Goal: Transaction & Acquisition: Purchase product/service

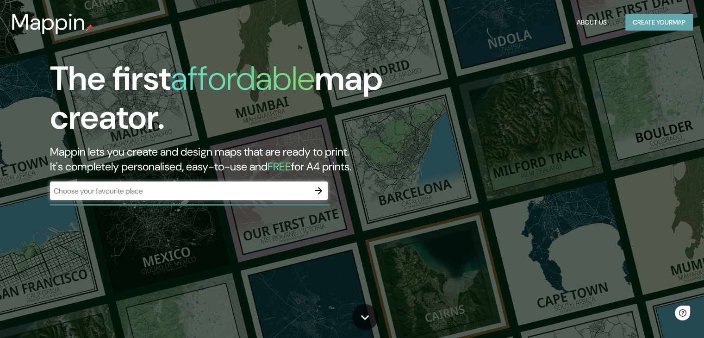
click at [658, 21] on button "Create your map" at bounding box center [659, 22] width 68 height 17
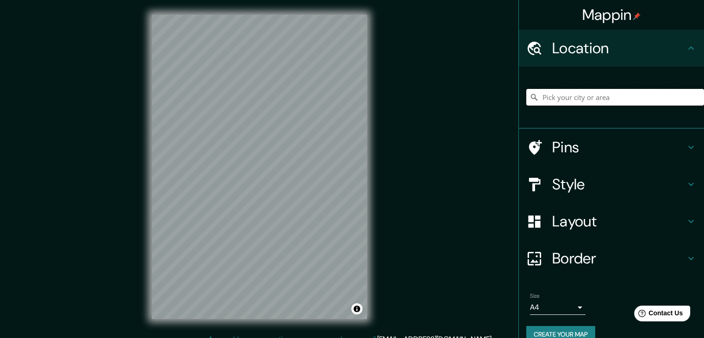
click at [567, 99] on input "Pick your city or area" at bounding box center [615, 97] width 178 height 17
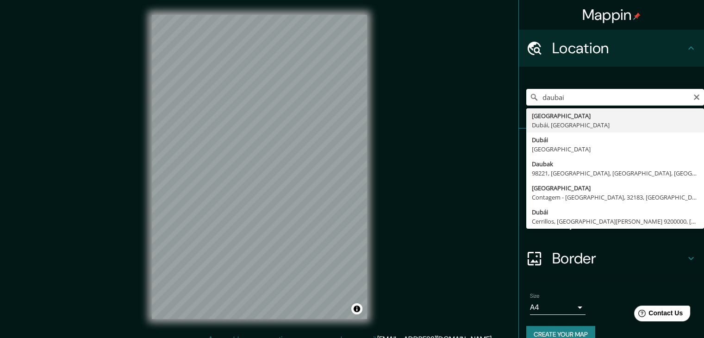
type input "[GEOGRAPHIC_DATA], [GEOGRAPHIC_DATA], [GEOGRAPHIC_DATA]"
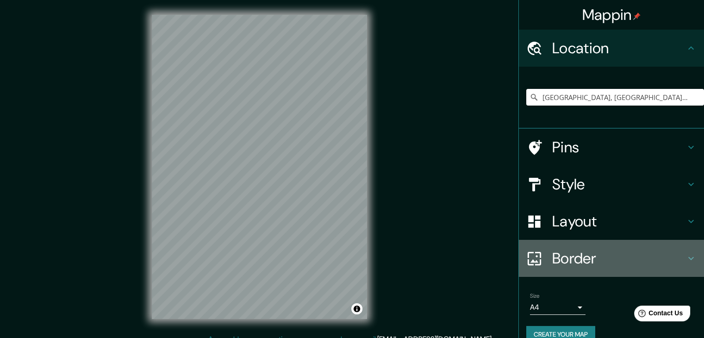
click at [563, 258] on h4 "Border" at bounding box center [618, 258] width 133 height 19
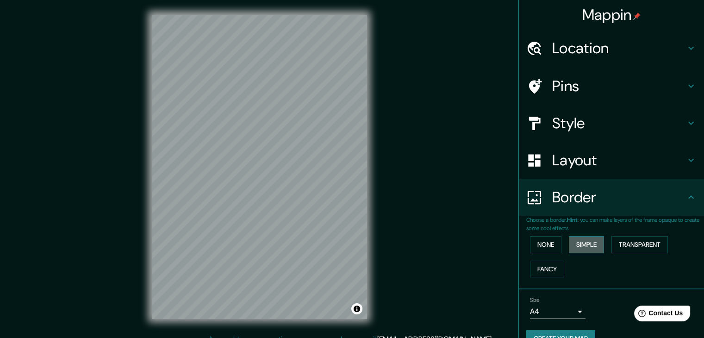
click at [579, 248] on button "Simple" at bounding box center [586, 244] width 35 height 17
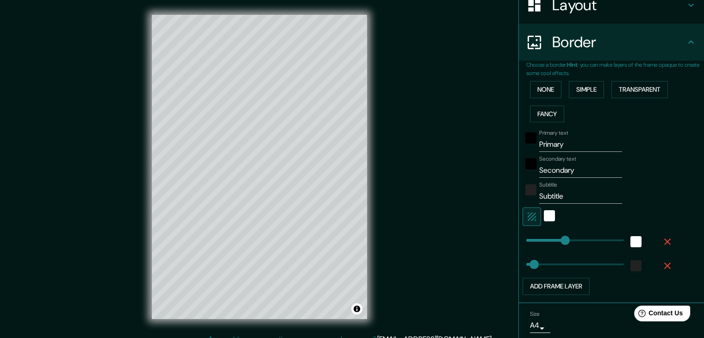
scroll to position [155, 0]
drag, startPoint x: 564, startPoint y: 147, endPoint x: 464, endPoint y: 157, distance: 100.9
click at [464, 157] on div "Mappin Location [GEOGRAPHIC_DATA], [GEOGRAPHIC_DATA], [GEOGRAPHIC_DATA] Pins St…" at bounding box center [352, 174] width 704 height 348
type input "37"
drag, startPoint x: 578, startPoint y: 170, endPoint x: 498, endPoint y: 176, distance: 80.8
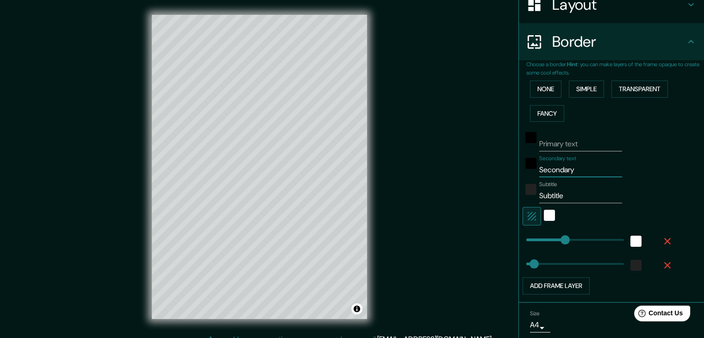
click at [498, 176] on div "Mappin Location [GEOGRAPHIC_DATA], [GEOGRAPHIC_DATA], [GEOGRAPHIC_DATA] Pins St…" at bounding box center [352, 174] width 704 height 348
type input "37"
drag, startPoint x: 558, startPoint y: 197, endPoint x: 466, endPoint y: 186, distance: 92.7
click at [466, 186] on div "Mappin Location [GEOGRAPHIC_DATA], [GEOGRAPHIC_DATA], [GEOGRAPHIC_DATA] Pins St…" at bounding box center [352, 174] width 704 height 348
type input "37"
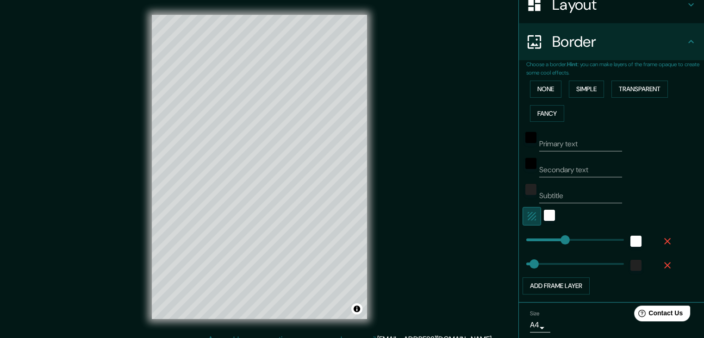
click at [526, 212] on icon "button" at bounding box center [531, 215] width 11 height 11
type input "37"
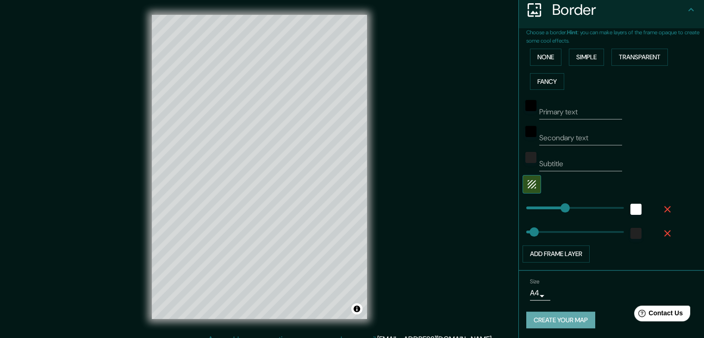
click at [549, 322] on button "Create your map" at bounding box center [560, 319] width 69 height 17
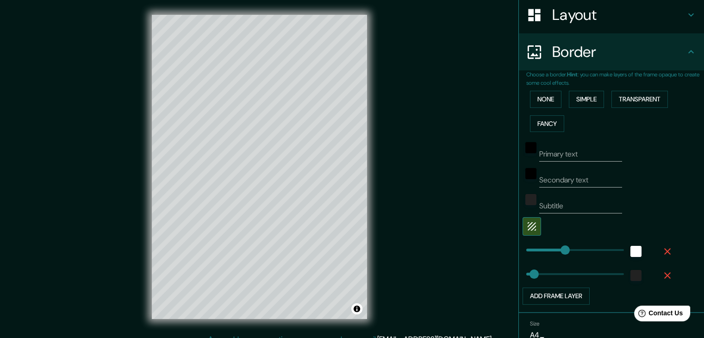
scroll to position [145, 0]
click at [557, 207] on input "Subtitle" at bounding box center [580, 206] width 83 height 15
type input "37"
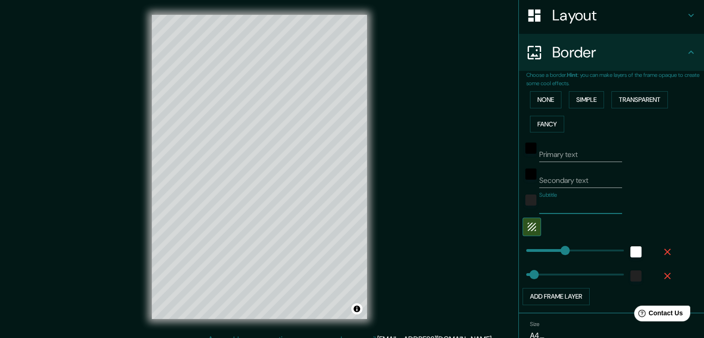
type input "37"
click at [567, 178] on input "Secondary text" at bounding box center [580, 180] width 83 height 15
type input "37"
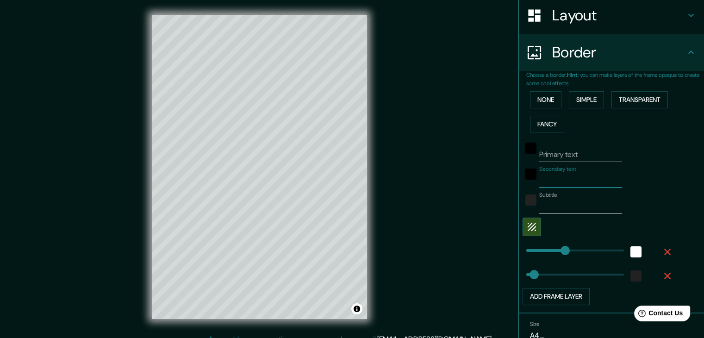
type input "37"
click at [568, 149] on input "Primary text" at bounding box center [580, 154] width 83 height 15
type input "37"
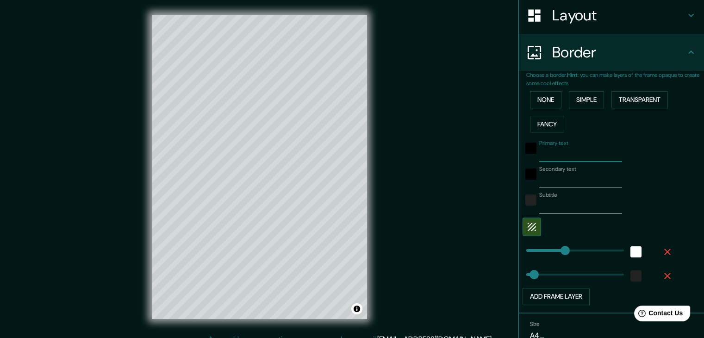
type input "37"
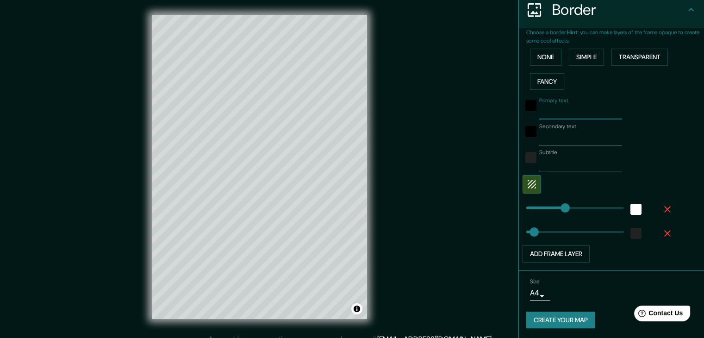
click at [540, 318] on button "Create your map" at bounding box center [560, 319] width 69 height 17
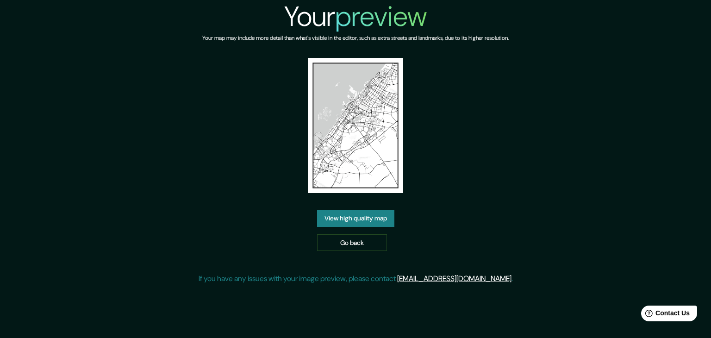
click at [377, 217] on link "View high quality map" at bounding box center [355, 218] width 77 height 17
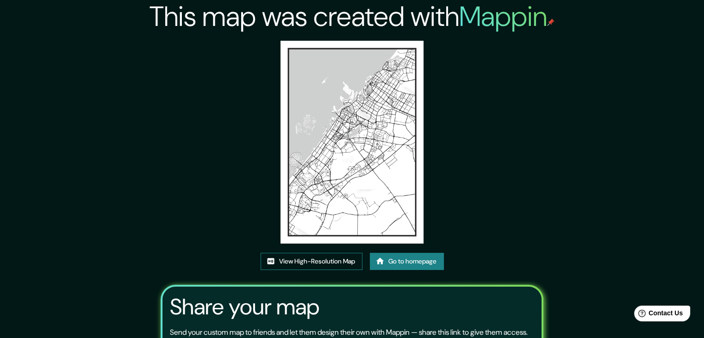
click at [300, 260] on link "View High-Resolution Map" at bounding box center [311, 261] width 102 height 17
click at [405, 259] on link "Go to homepage" at bounding box center [407, 261] width 74 height 17
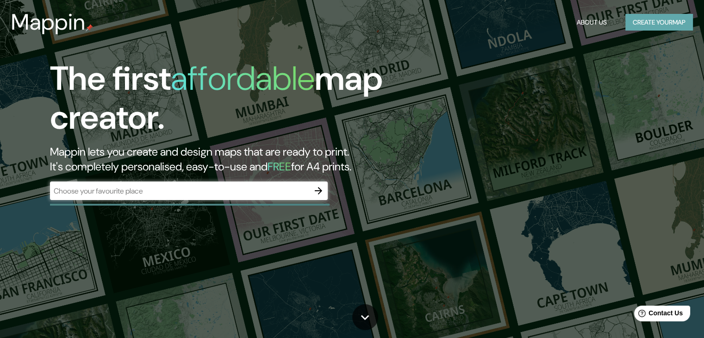
click at [638, 19] on button "Create your map" at bounding box center [659, 22] width 68 height 17
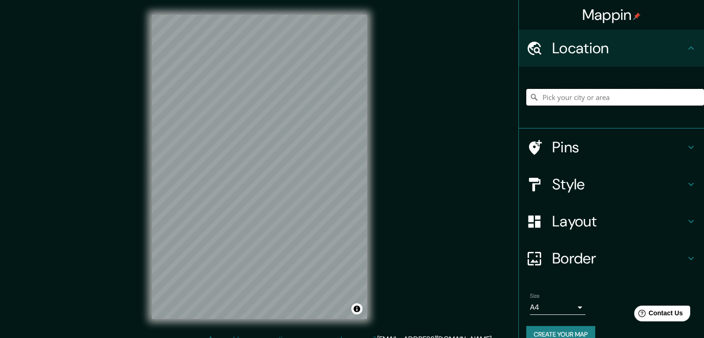
click at [562, 94] on input "Pick your city or area" at bounding box center [615, 97] width 178 height 17
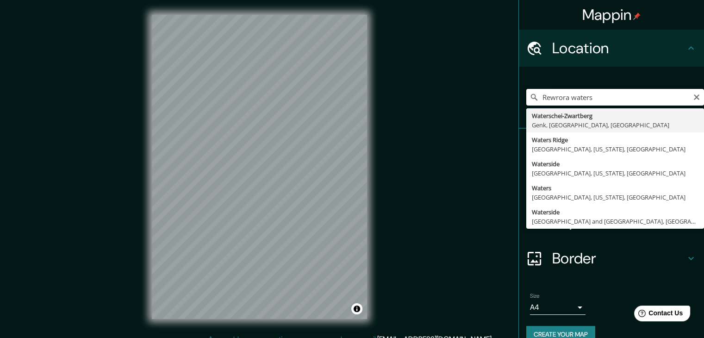
click at [538, 93] on input "Rewrora waters" at bounding box center [615, 97] width 178 height 17
click at [603, 97] on input "Bewrora waters" at bounding box center [615, 97] width 178 height 17
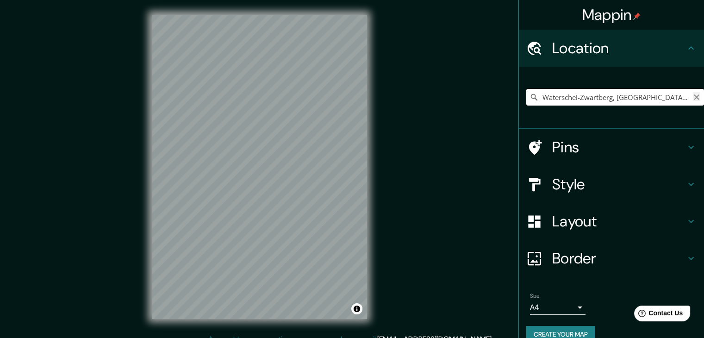
type input "Waterschei-Zwartberg, Genk, Limburgo, Bélgica"
click at [693, 99] on icon "Clear" at bounding box center [696, 96] width 7 height 7
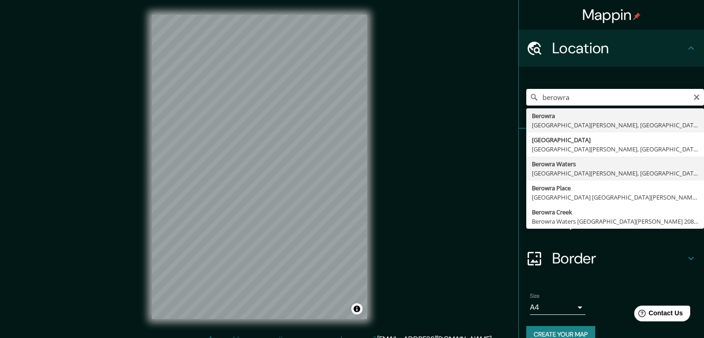
type input "Berowra Waters, Nova Gales do Sul, Austrália"
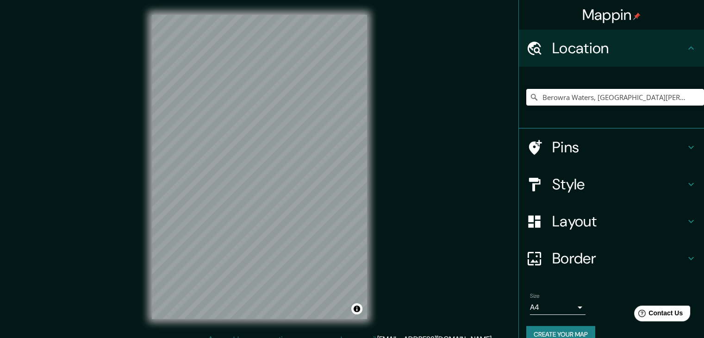
click at [563, 262] on h4 "Border" at bounding box center [618, 258] width 133 height 19
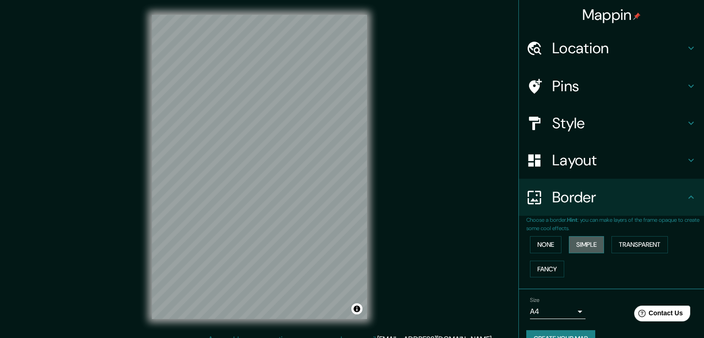
click at [579, 241] on button "Simple" at bounding box center [586, 244] width 35 height 17
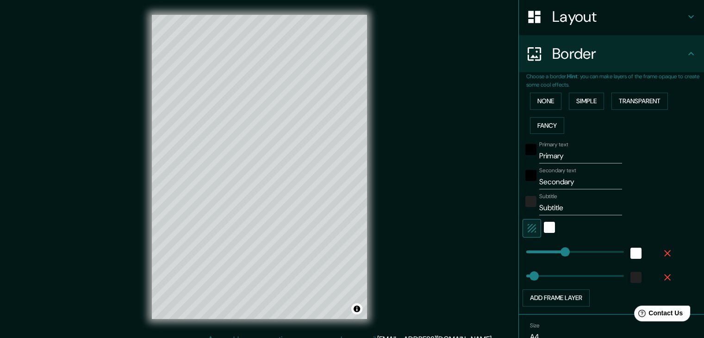
scroll to position [145, 0]
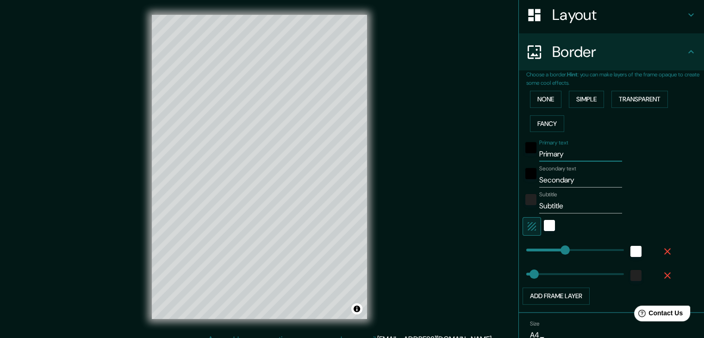
drag, startPoint x: 568, startPoint y: 156, endPoint x: 485, endPoint y: 160, distance: 82.9
click at [485, 160] on div "Mappin Location Berowra Waters, Nova Gales do Sul, Austrália Pins Style Layout …" at bounding box center [352, 174] width 704 height 348
type input "37"
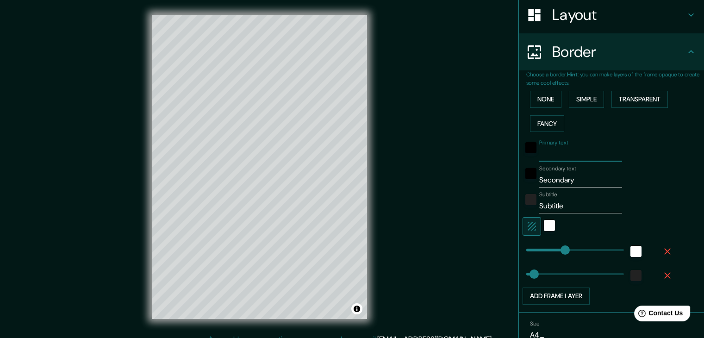
type input "37"
drag, startPoint x: 563, startPoint y: 182, endPoint x: 548, endPoint y: 182, distance: 14.8
click at [548, 182] on input "Secondary" at bounding box center [580, 180] width 83 height 15
drag, startPoint x: 574, startPoint y: 178, endPoint x: 511, endPoint y: 172, distance: 62.7
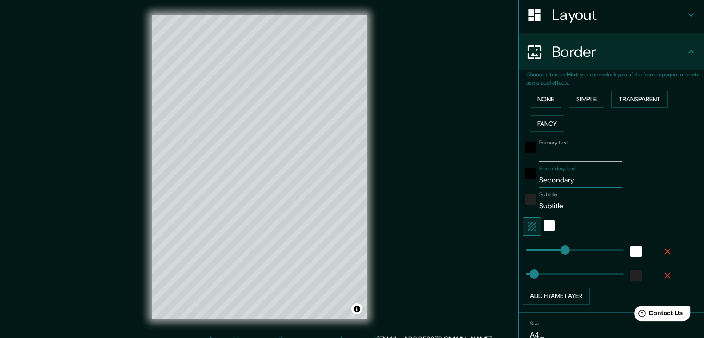
click at [519, 172] on div "Choose a border. Hint : you can make layers of the frame opaque to create some …" at bounding box center [611, 191] width 185 height 242
type input "37"
